Goal: Book appointment/travel/reservation

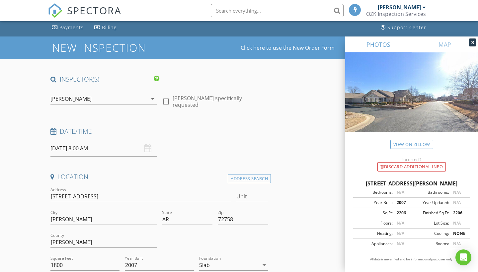
scroll to position [23, 0]
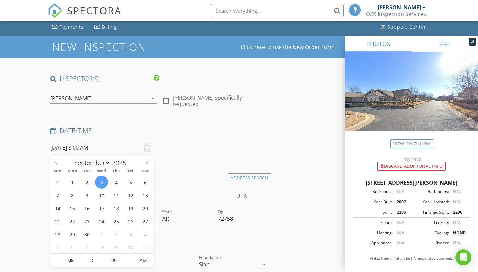
click at [76, 148] on input "[DATE] 8:00 AM" at bounding box center [103, 148] width 106 height 16
type input "[DATE] 9:00 AM"
type input "09"
click at [90, 258] on span at bounding box center [89, 257] width 5 height 7
type input "[DATE] 10:00 AM"
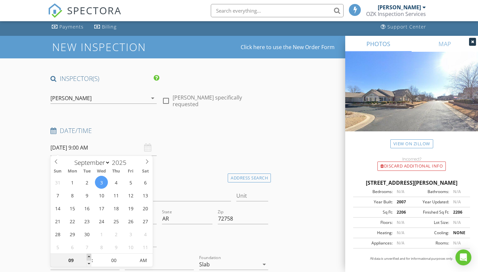
type input "10"
click at [90, 258] on span at bounding box center [89, 257] width 5 height 7
type input "[DATE] 11:00 AM"
type input "11"
click at [90, 258] on span at bounding box center [89, 257] width 5 height 7
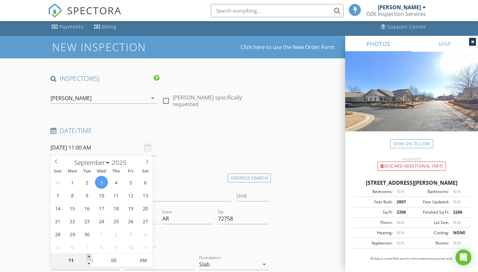
type input "[DATE] 12:00 PM"
type input "12"
click at [90, 258] on span at bounding box center [89, 257] width 5 height 7
type input "[DATE] 1:00 PM"
type input "01"
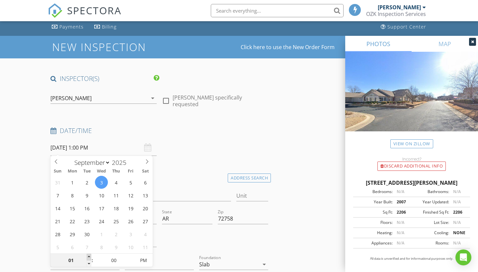
click at [90, 258] on span at bounding box center [89, 257] width 5 height 7
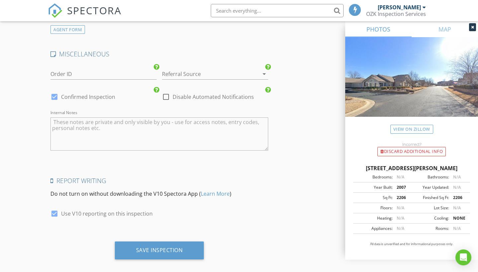
scroll to position [999, 0]
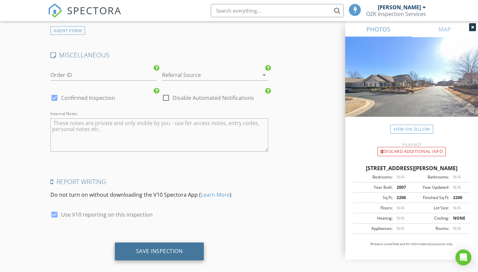
click at [142, 248] on div "Save Inspection" at bounding box center [159, 251] width 47 height 7
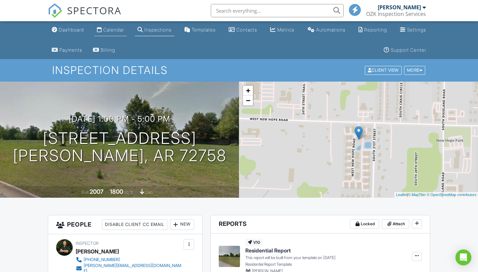
click at [111, 30] on div "Calendar" at bounding box center [113, 30] width 21 height 6
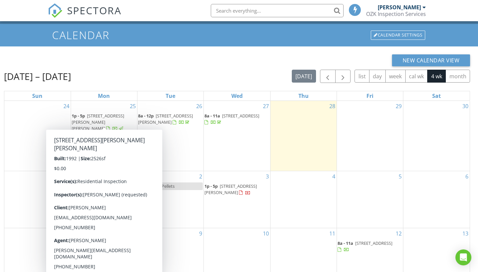
scroll to position [40, 0]
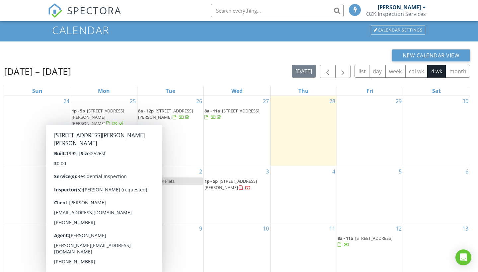
click at [342, 137] on div "29" at bounding box center [370, 131] width 66 height 70
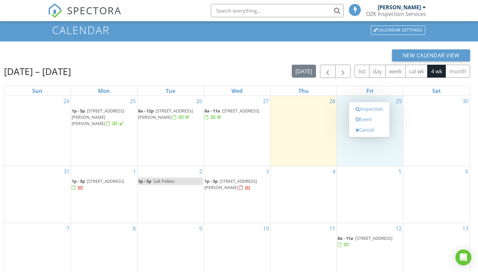
click at [236, 56] on div "New Calendar View" at bounding box center [237, 55] width 466 height 12
